Goal: Book appointment/travel/reservation

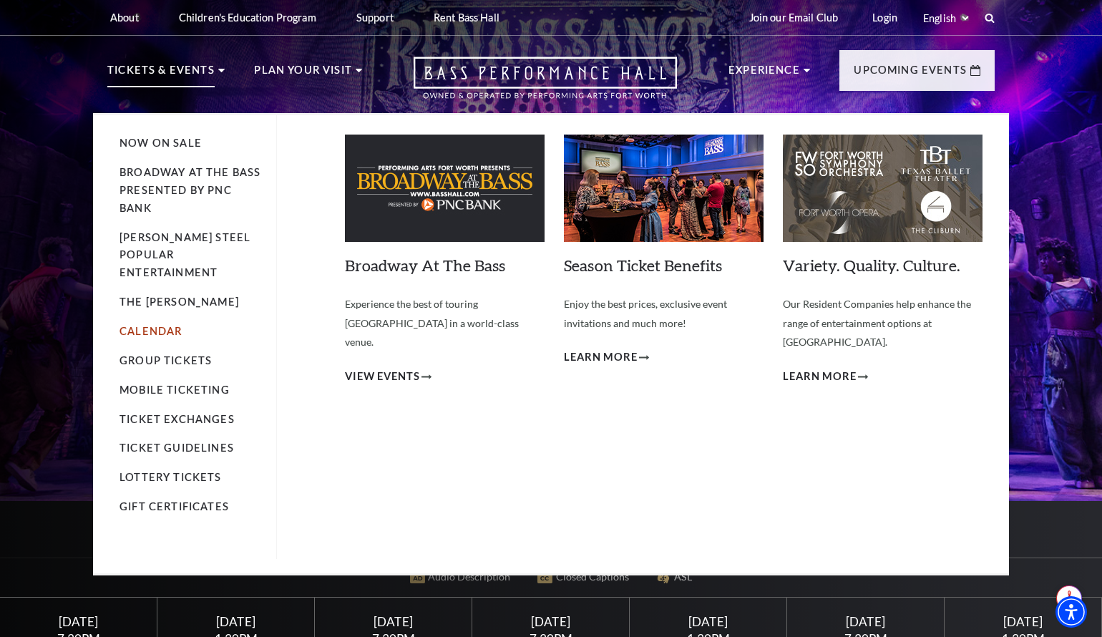
click at [163, 325] on link "Calendar" at bounding box center [151, 331] width 62 height 12
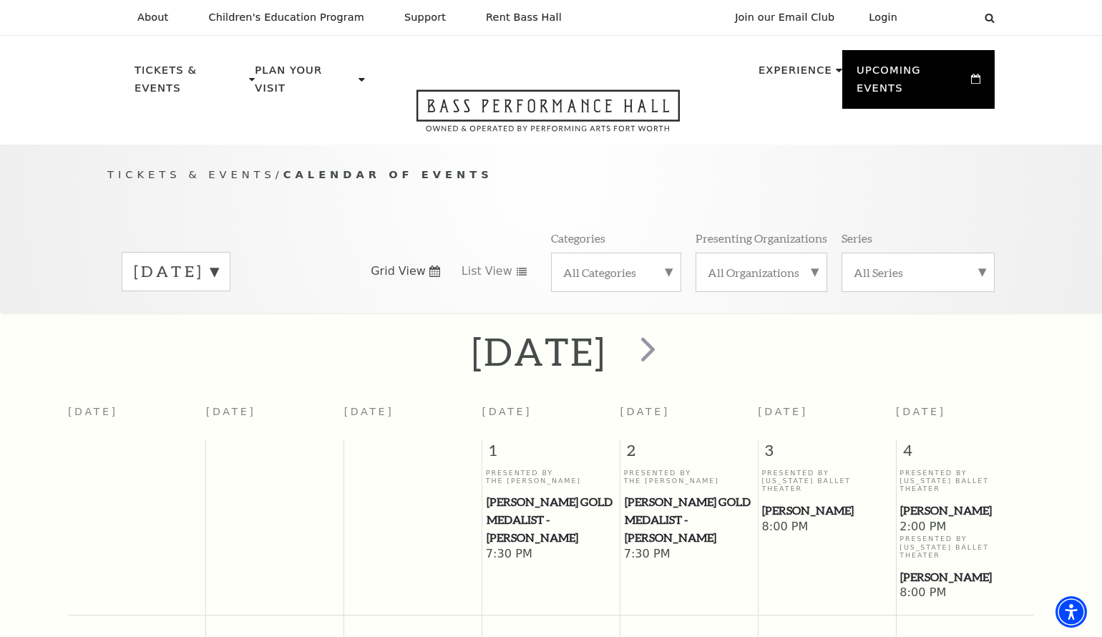
click at [218, 261] on label "[DATE]" at bounding box center [176, 272] width 84 height 22
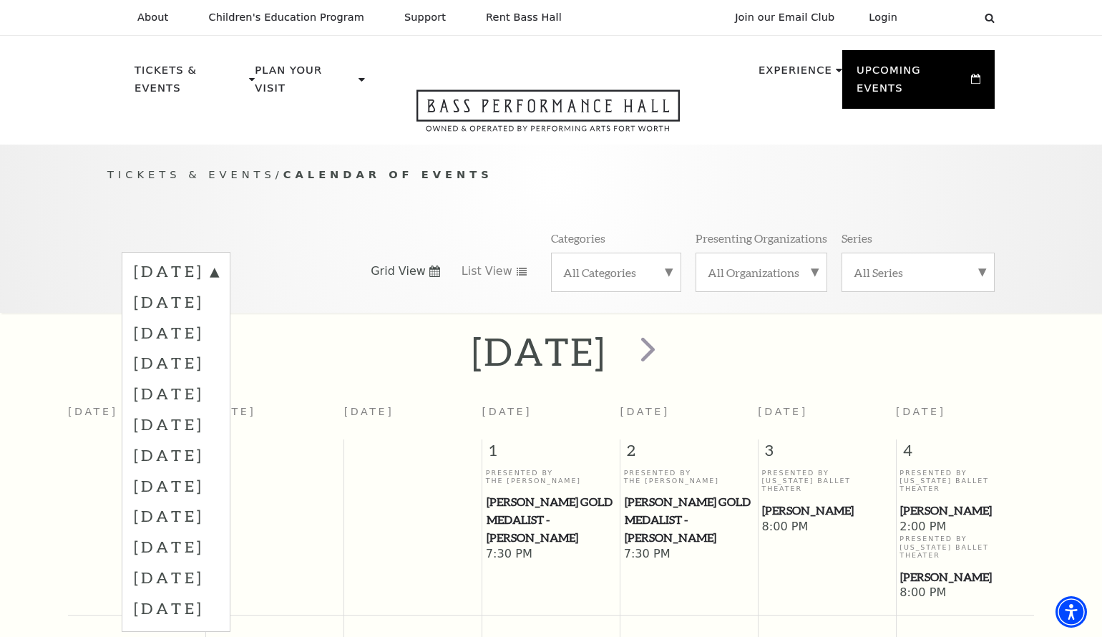
click at [356, 186] on div "Tickets & Events / Calendar of Events [DATE] [DATE] [DATE] [DATE] [DATE] [DATE]…" at bounding box center [551, 239] width 916 height 146
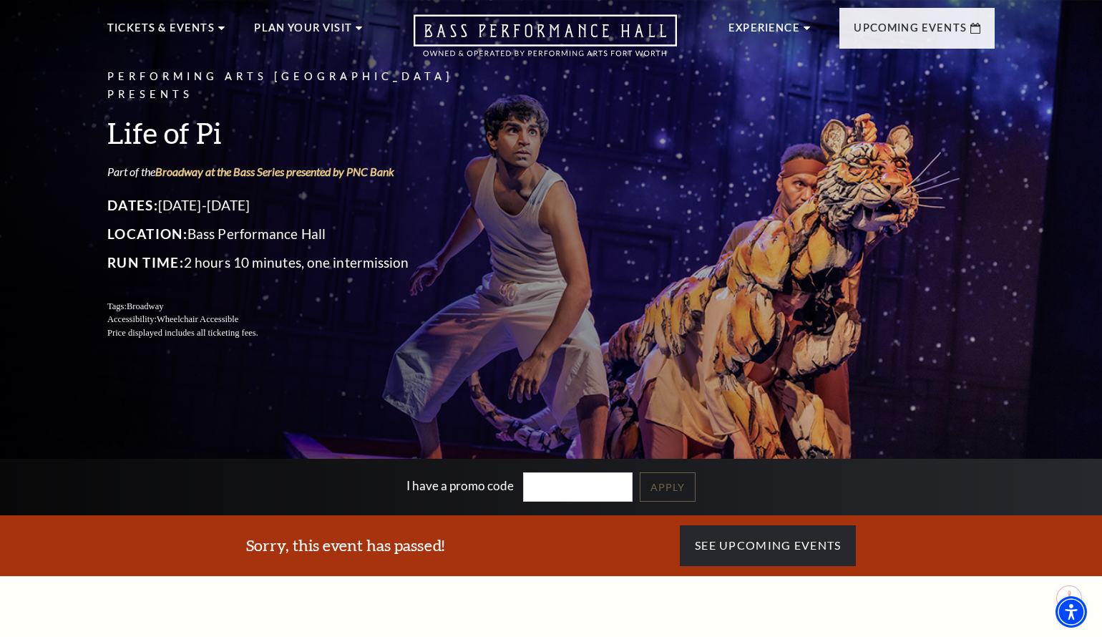
scroll to position [23, 0]
